Goal: Check status: Check status

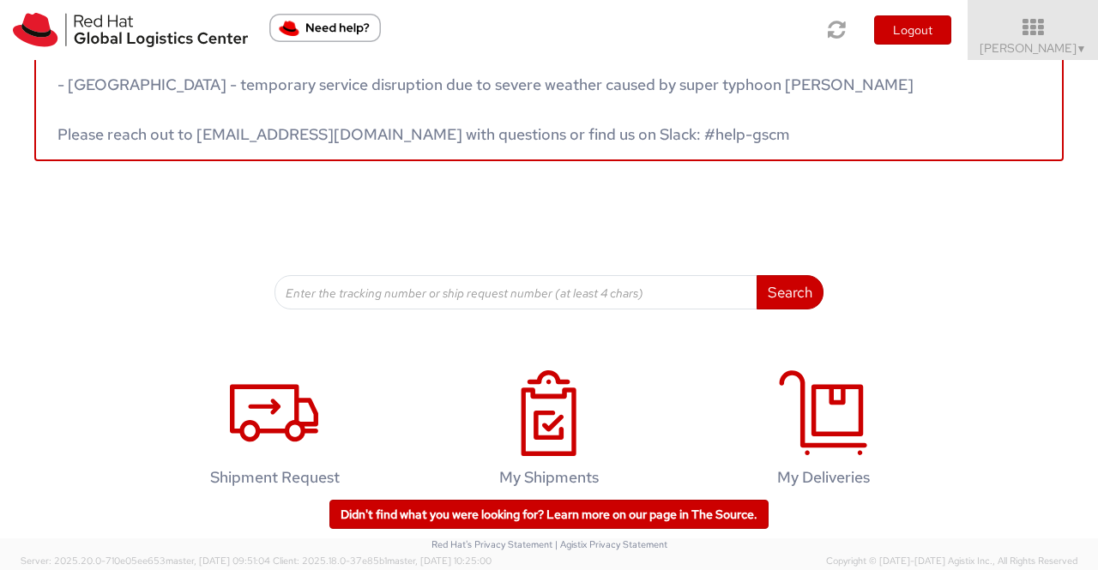
scroll to position [86, 0]
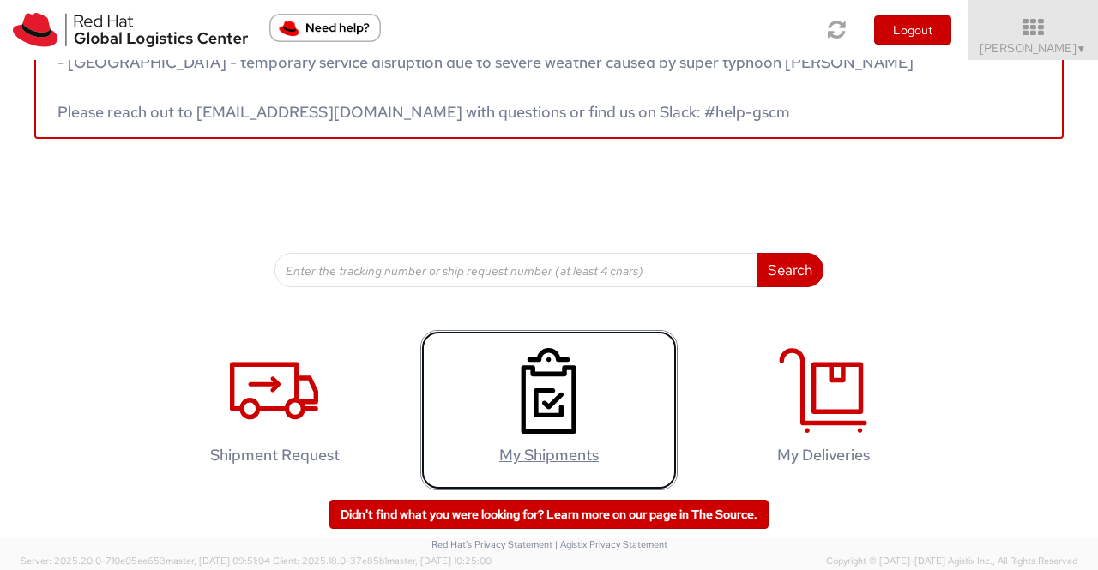
click at [486, 387] on link "My Shipments" at bounding box center [548, 410] width 257 height 160
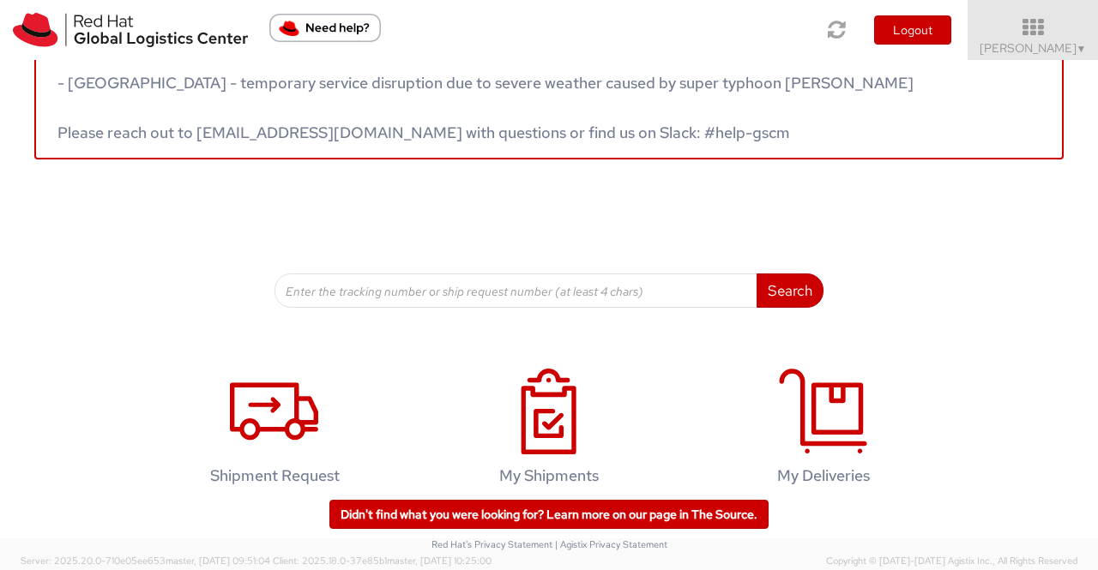
scroll to position [257, 0]
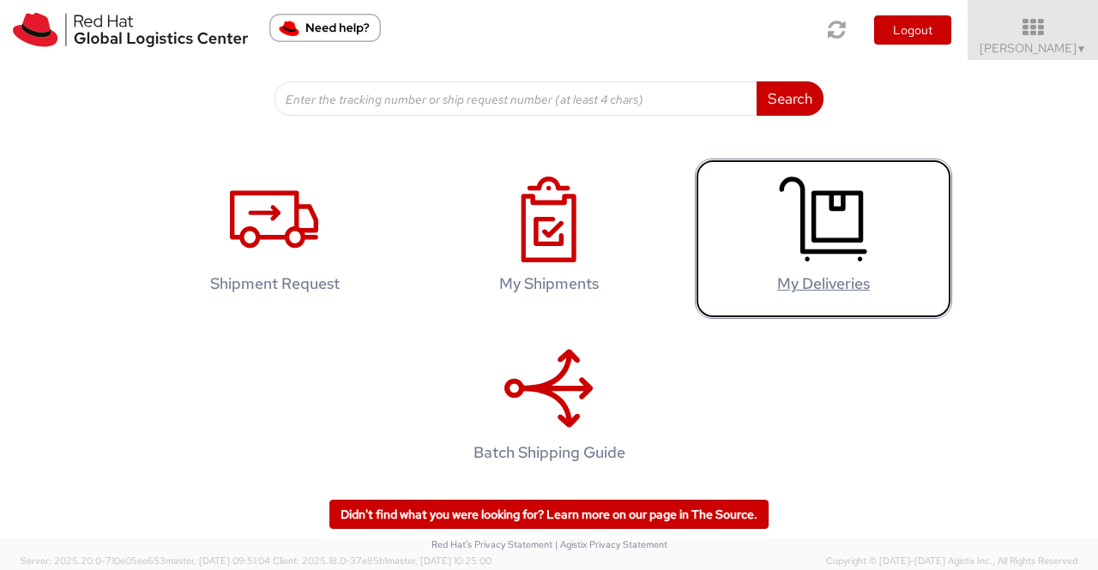
click at [829, 290] on h4 "My Deliveries" at bounding box center [823, 283] width 221 height 17
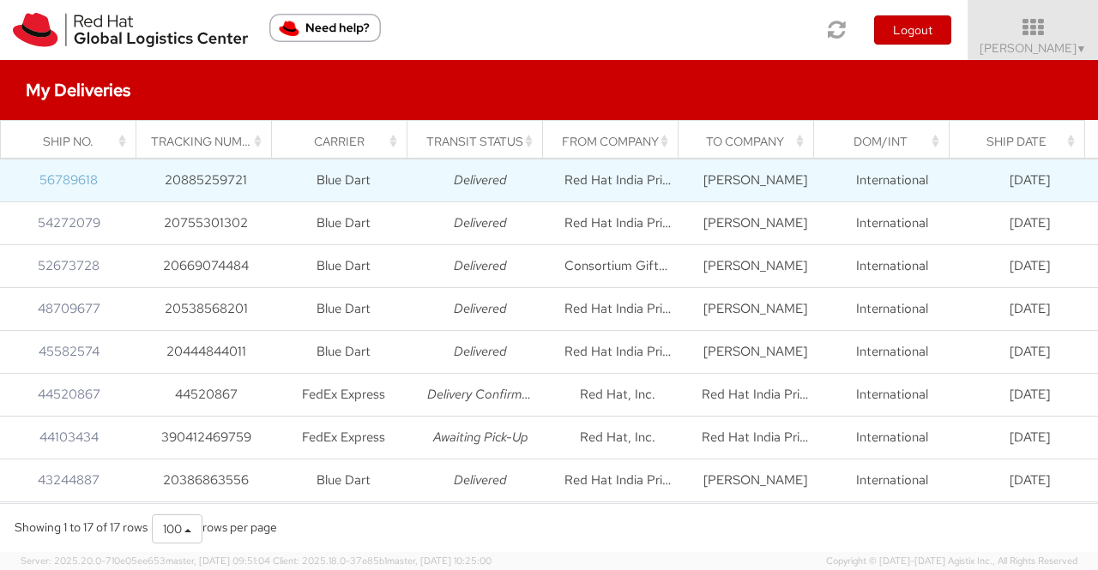
click at [77, 181] on link "56789618" at bounding box center [68, 180] width 58 height 17
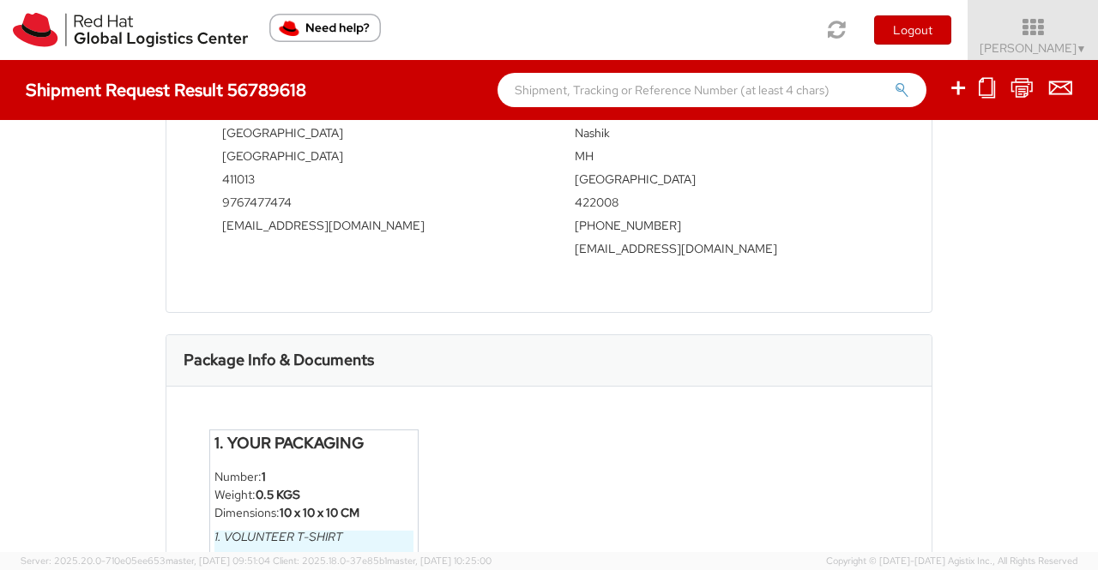
scroll to position [793, 0]
